Goal: Check status

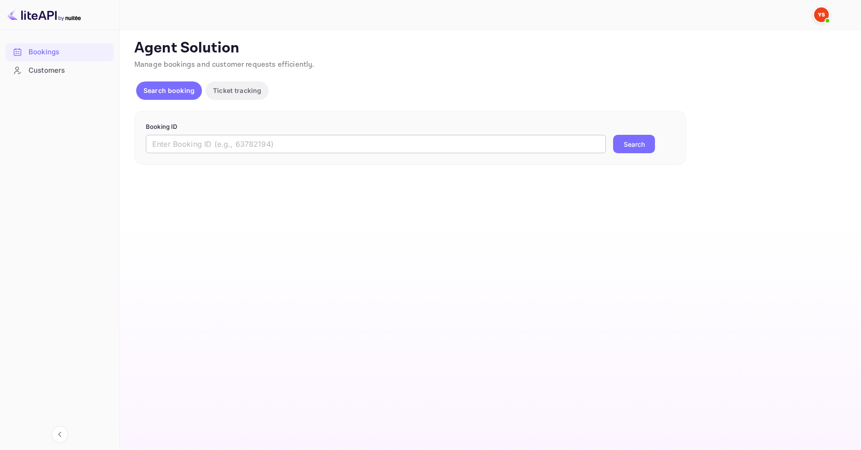
click at [270, 145] on input "text" at bounding box center [376, 144] width 460 height 18
paste input "9355404"
type input "9355404"
click at [655, 144] on div "9355404 ​ Search" at bounding box center [410, 144] width 529 height 18
click at [648, 144] on button "Search" at bounding box center [634, 144] width 42 height 18
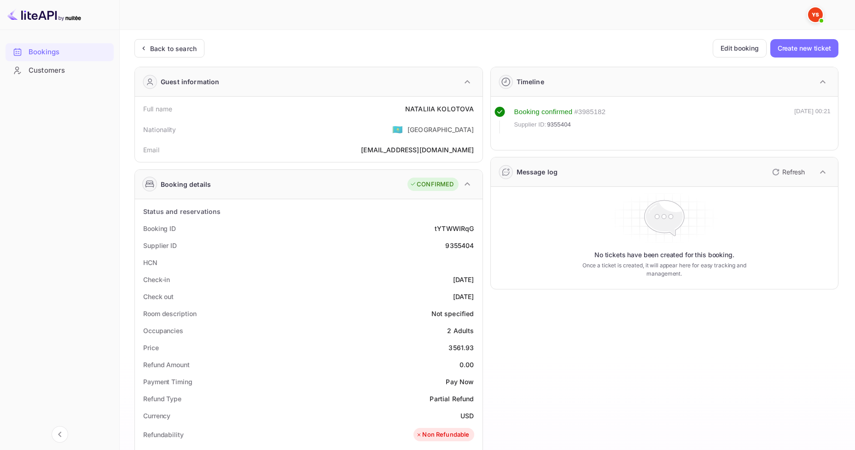
click at [372, 116] on div "Full name [PERSON_NAME]" at bounding box center [309, 108] width 340 height 17
drag, startPoint x: 408, startPoint y: 109, endPoint x: 476, endPoint y: 108, distance: 68.1
click at [476, 108] on div "Full name [PERSON_NAME]" at bounding box center [309, 108] width 340 height 17
copy div "[PERSON_NAME]"
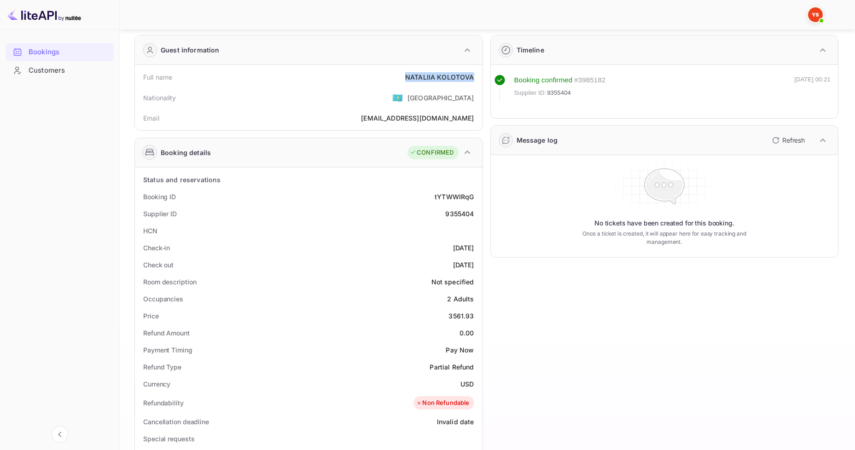
scroll to position [46, 0]
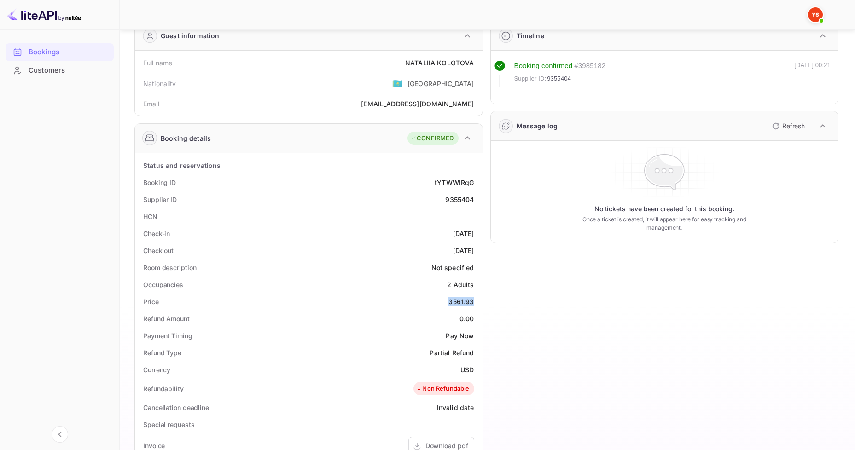
drag, startPoint x: 446, startPoint y: 301, endPoint x: 473, endPoint y: 300, distance: 26.2
click at [473, 300] on div "Price 3561.93" at bounding box center [309, 301] width 340 height 17
copy div "3561.93"
